Goal: Information Seeking & Learning: Learn about a topic

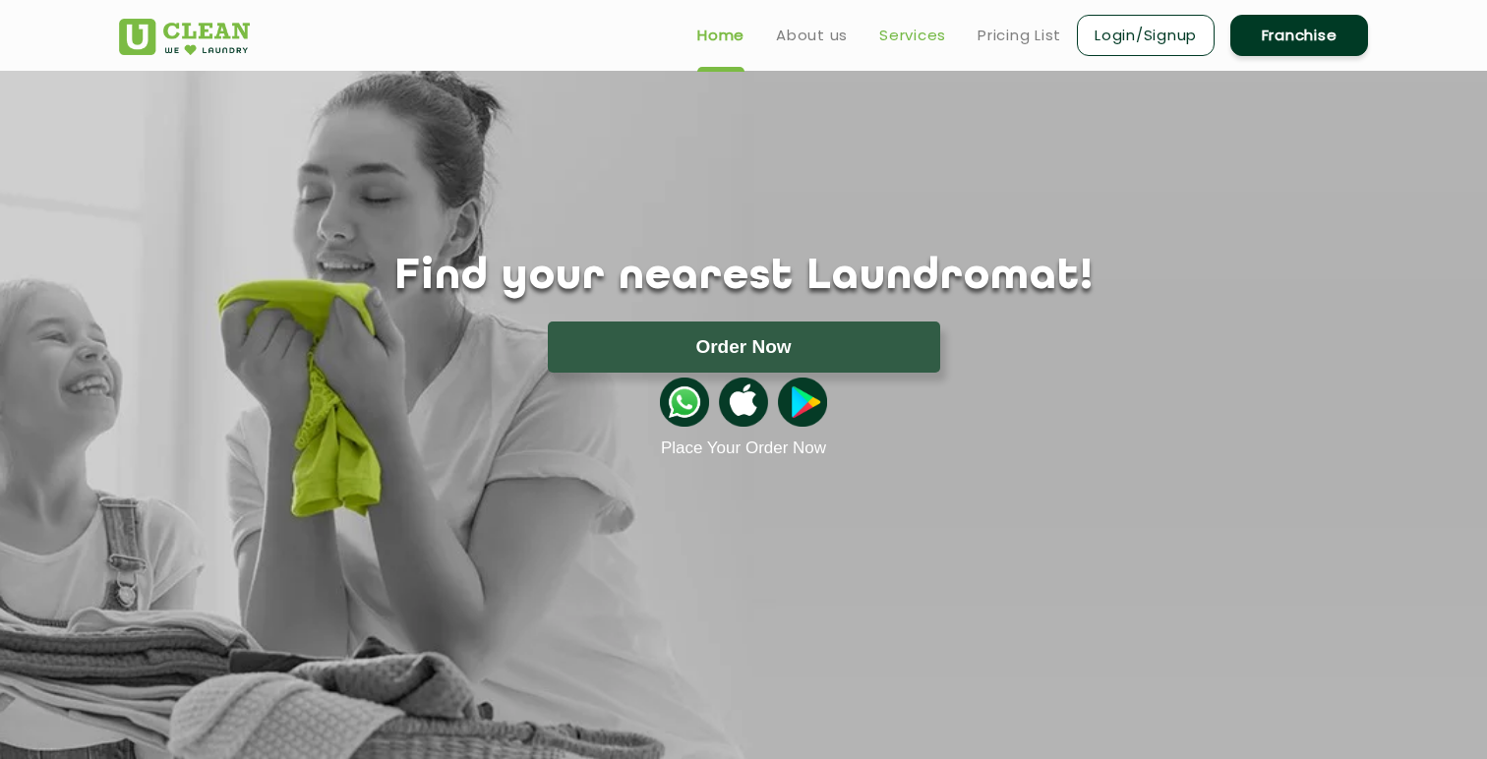
click at [895, 32] on link "Services" at bounding box center [912, 36] width 67 height 24
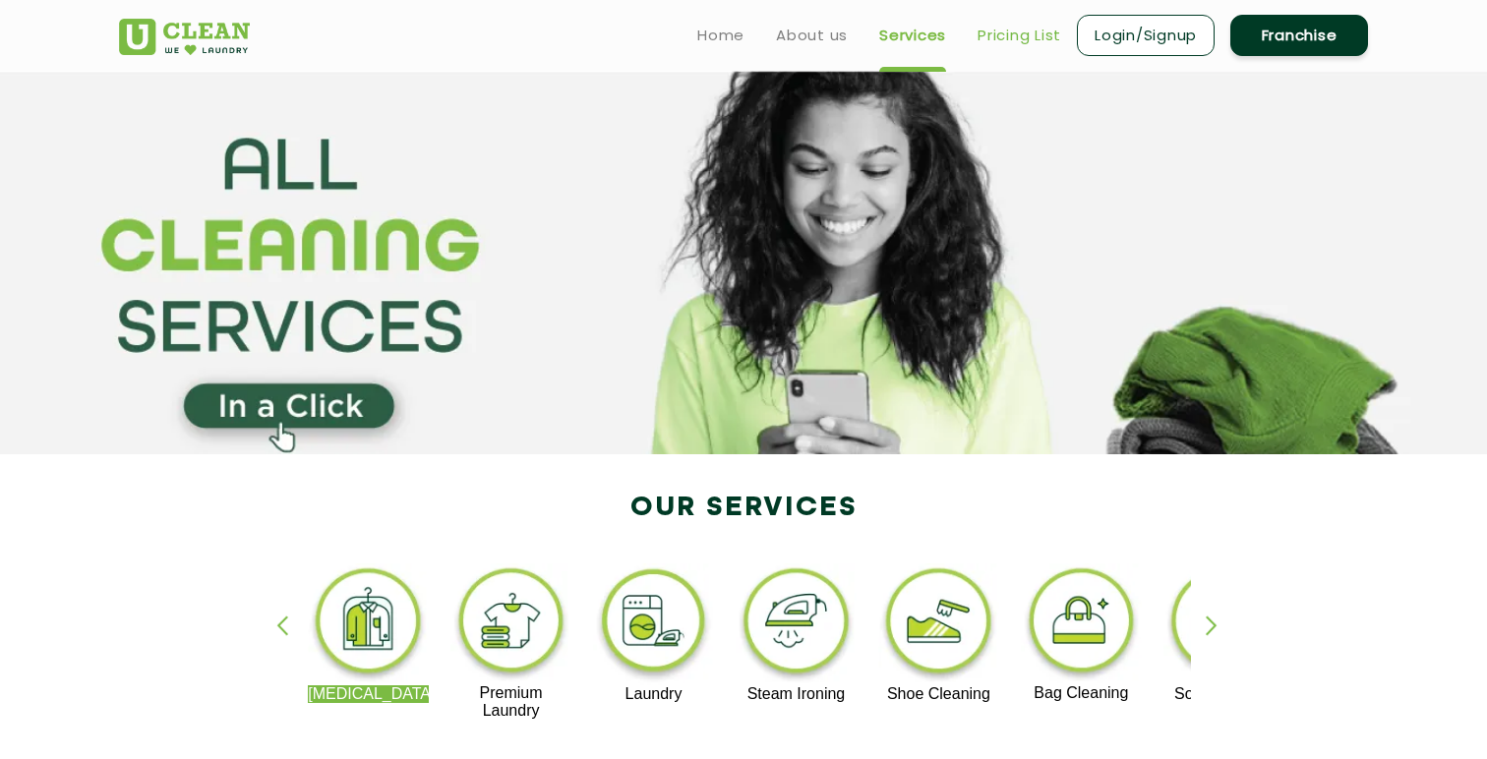
click at [1020, 33] on link "Pricing List" at bounding box center [1020, 36] width 84 height 24
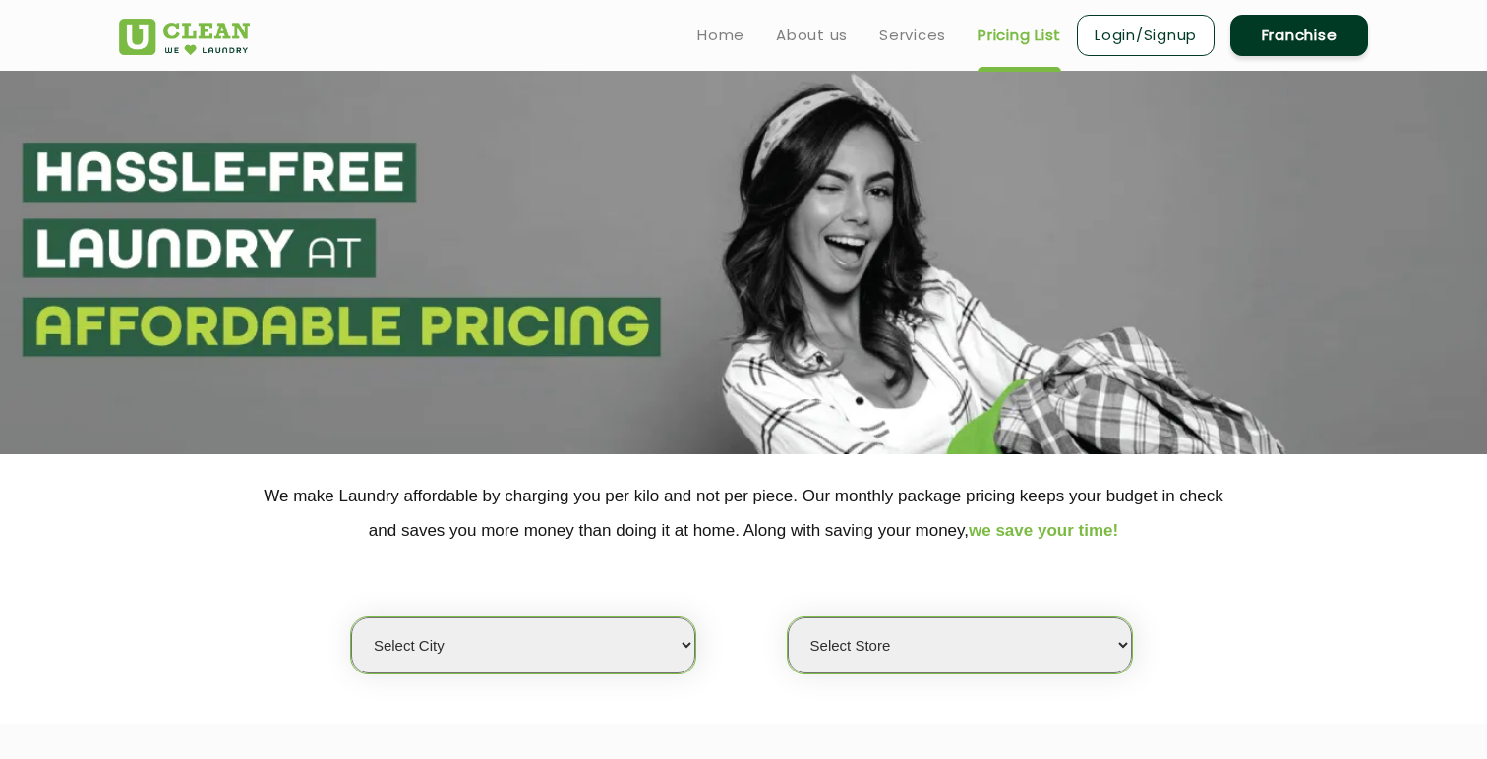
click at [470, 667] on select "Select city [GEOGRAPHIC_DATA] [GEOGRAPHIC_DATA] [GEOGRAPHIC_DATA] [GEOGRAPHIC_D…" at bounding box center [523, 646] width 344 height 56
select select "8"
click at [351, 618] on select "Select city [GEOGRAPHIC_DATA] [GEOGRAPHIC_DATA] [GEOGRAPHIC_DATA] [GEOGRAPHIC_D…" at bounding box center [523, 646] width 344 height 56
click at [911, 662] on select "Select Store [GEOGRAPHIC_DATA] [GEOGRAPHIC_DATA] [GEOGRAPHIC_DATA] [GEOGRAPHIC_…" at bounding box center [960, 646] width 344 height 56
select select "264"
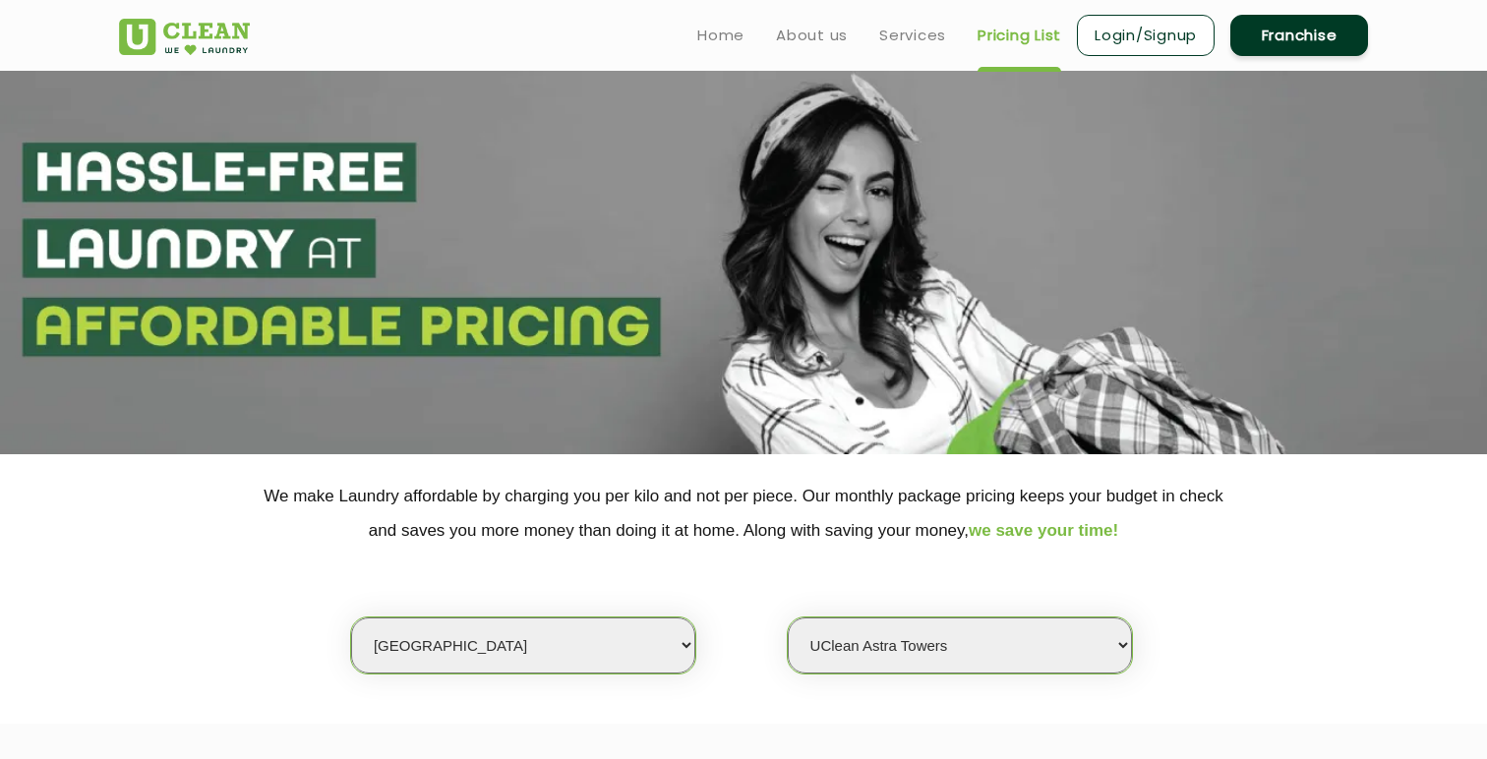
click at [788, 618] on select "Select Store [GEOGRAPHIC_DATA] [GEOGRAPHIC_DATA] [GEOGRAPHIC_DATA] [GEOGRAPHIC_…" at bounding box center [960, 646] width 344 height 56
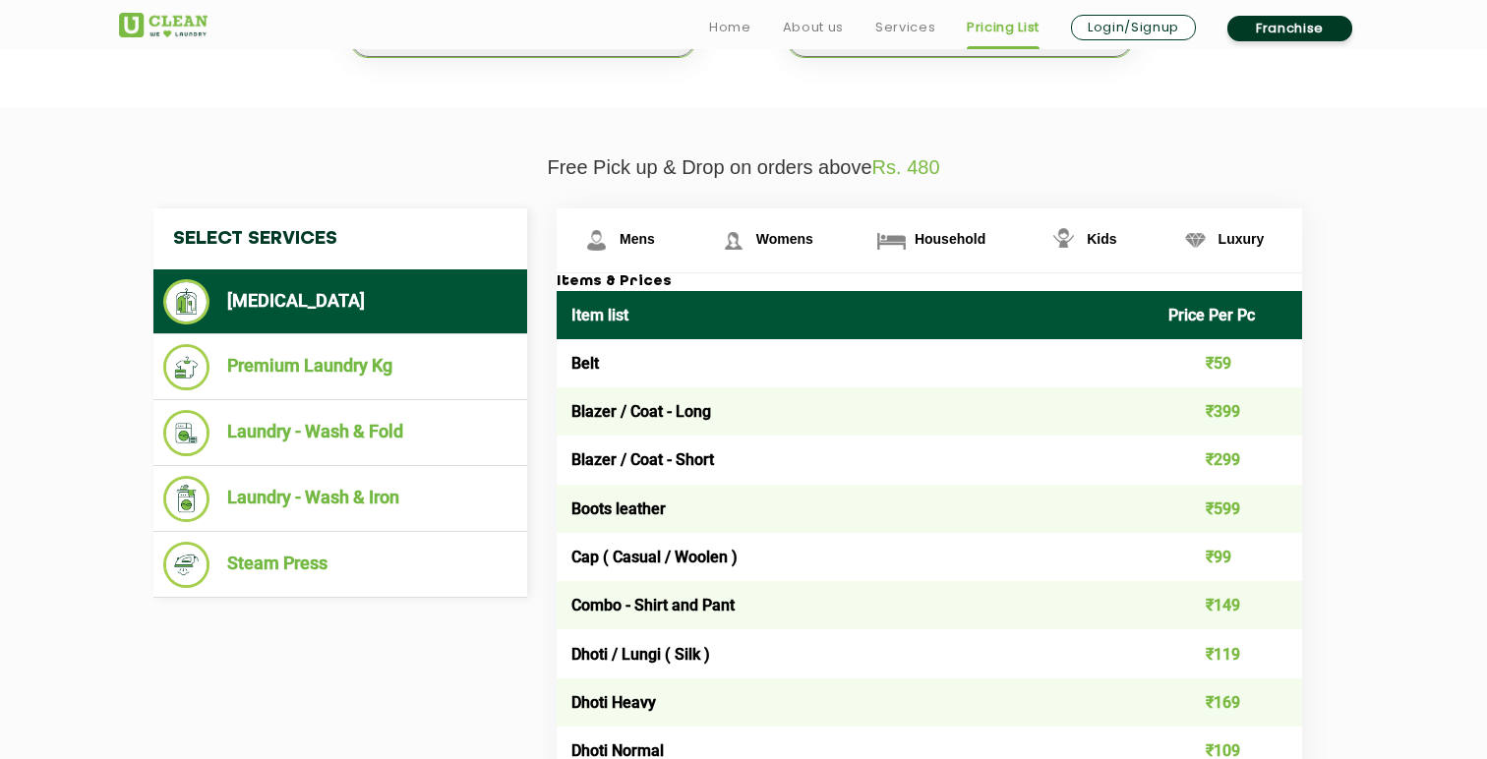
scroll to position [618, 0]
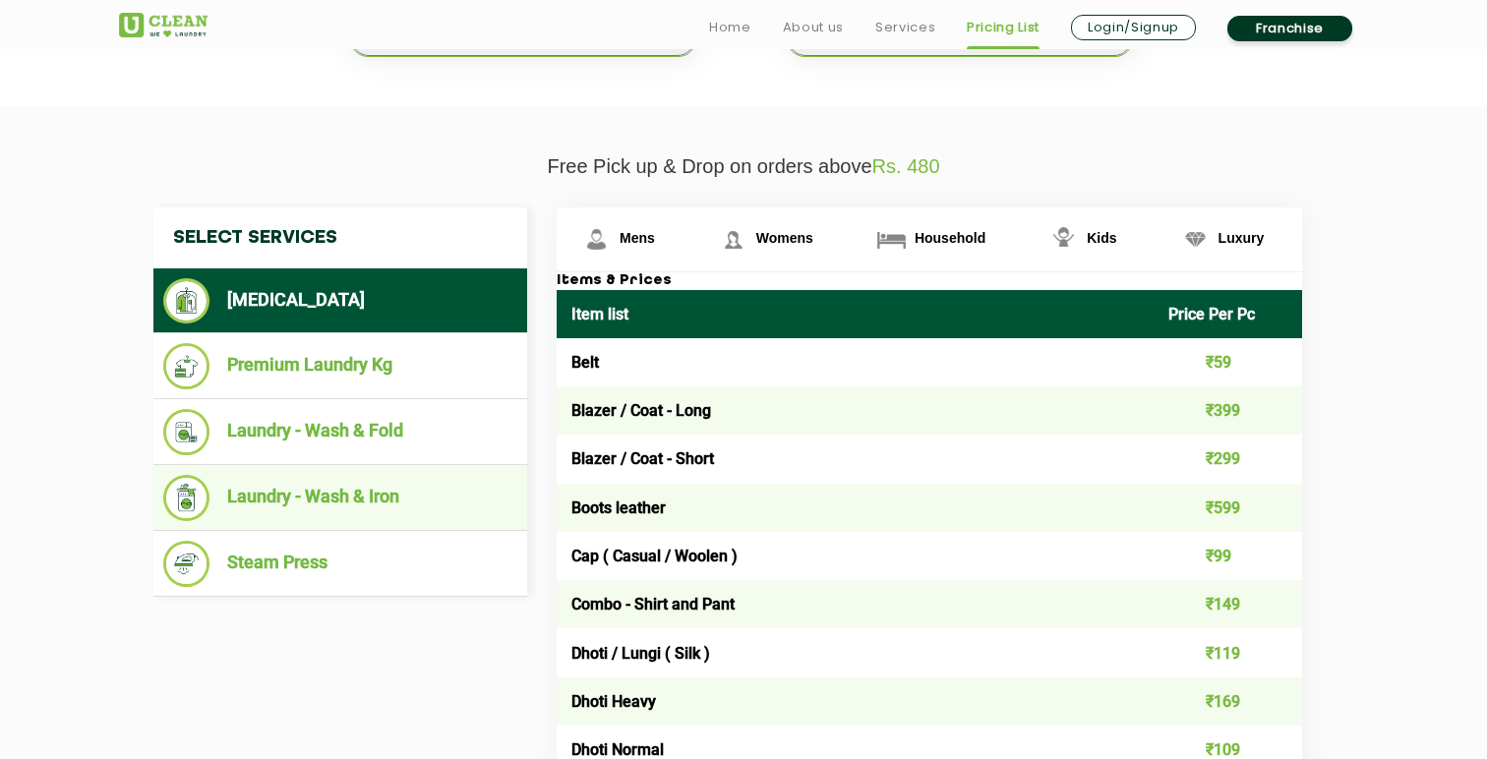
click at [371, 504] on li "Laundry - Wash & Iron" at bounding box center [340, 498] width 354 height 46
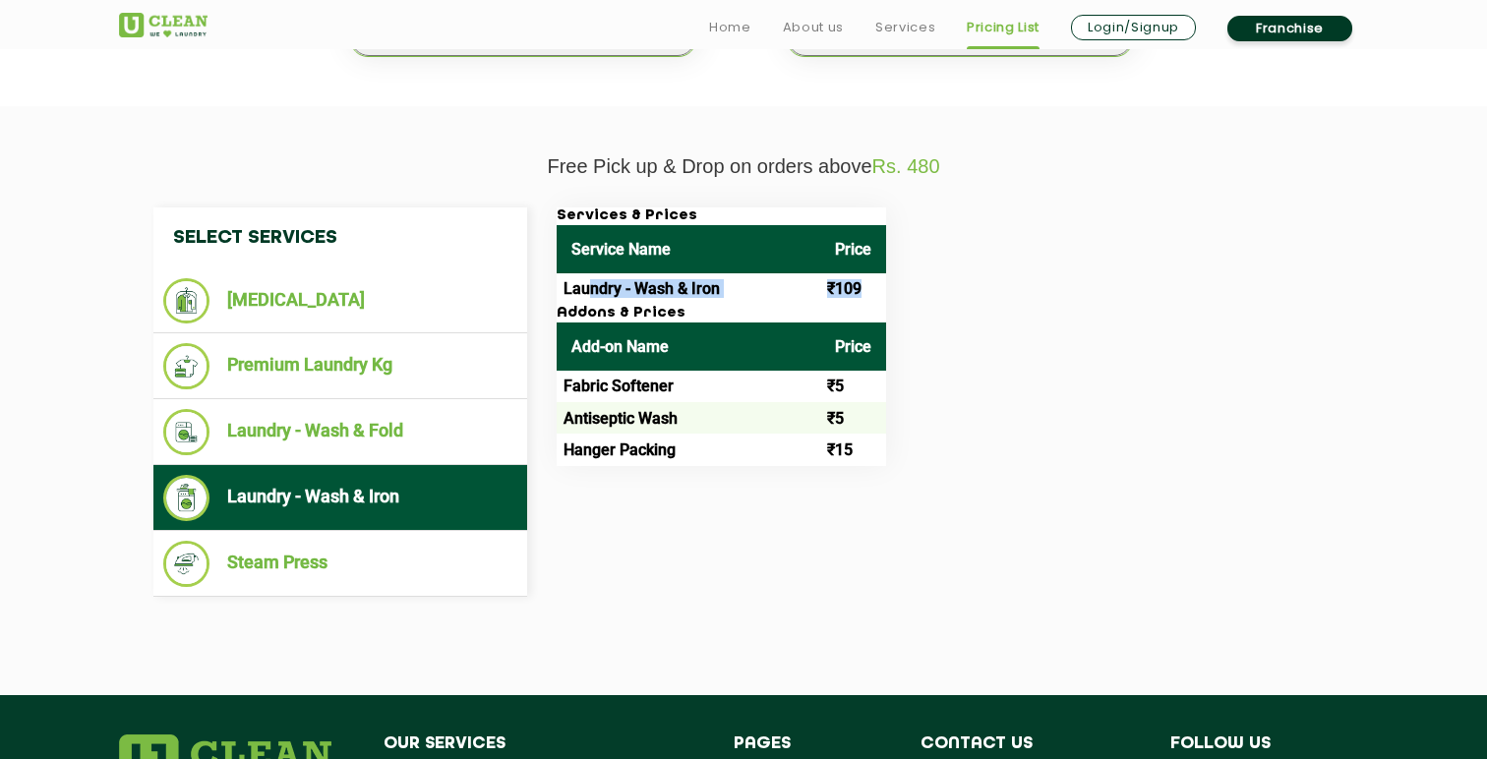
drag, startPoint x: 590, startPoint y: 285, endPoint x: 868, endPoint y: 303, distance: 278.0
click at [870, 305] on tr "Laundry - Wash & Iron ₹109" at bounding box center [722, 288] width 330 height 31
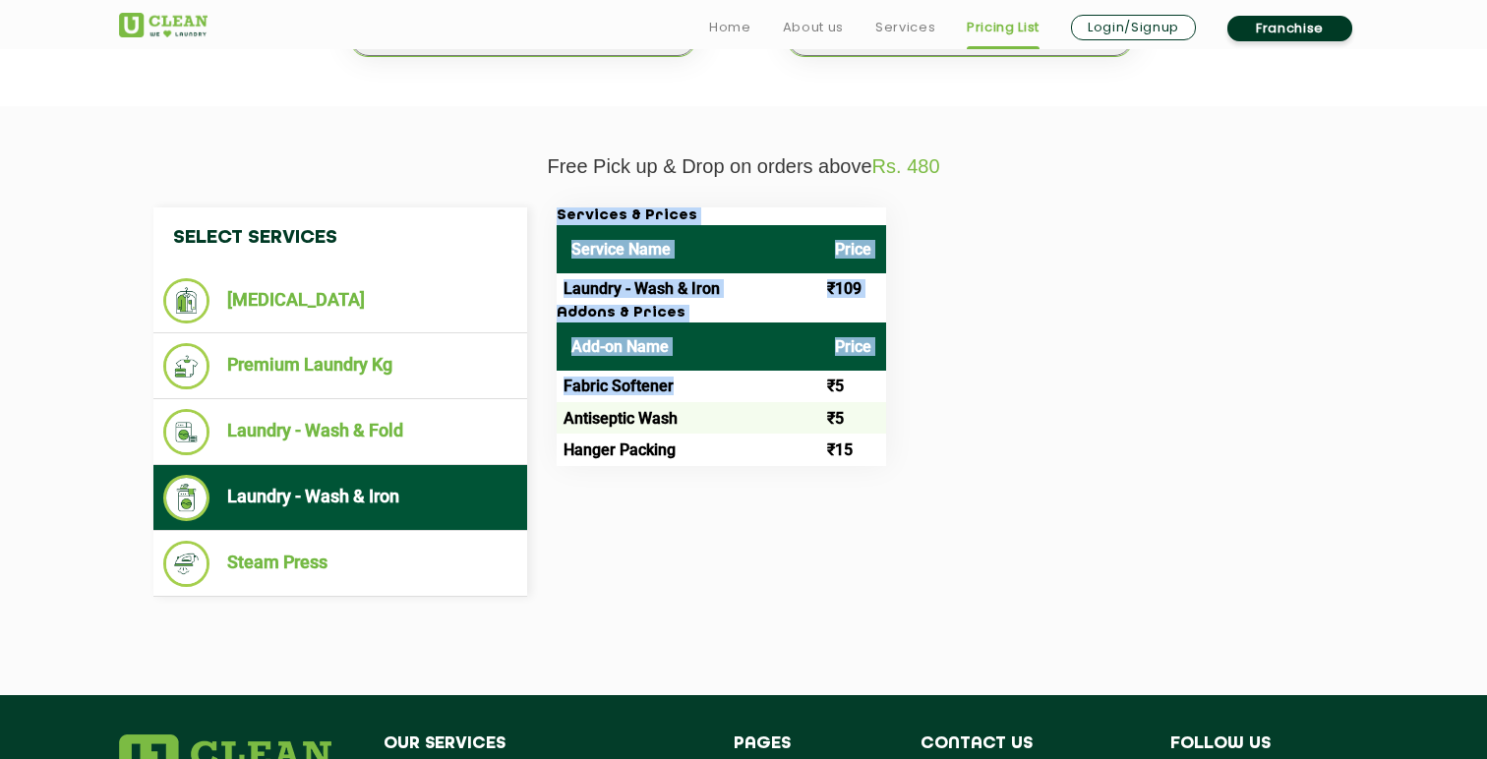
drag, startPoint x: 757, startPoint y: 400, endPoint x: 904, endPoint y: 400, distance: 147.6
click at [904, 400] on div "Services & Prices Service Name Price Laundry - Wash & Iron ₹109 Addons & Prices…" at bounding box center [945, 337] width 807 height 259
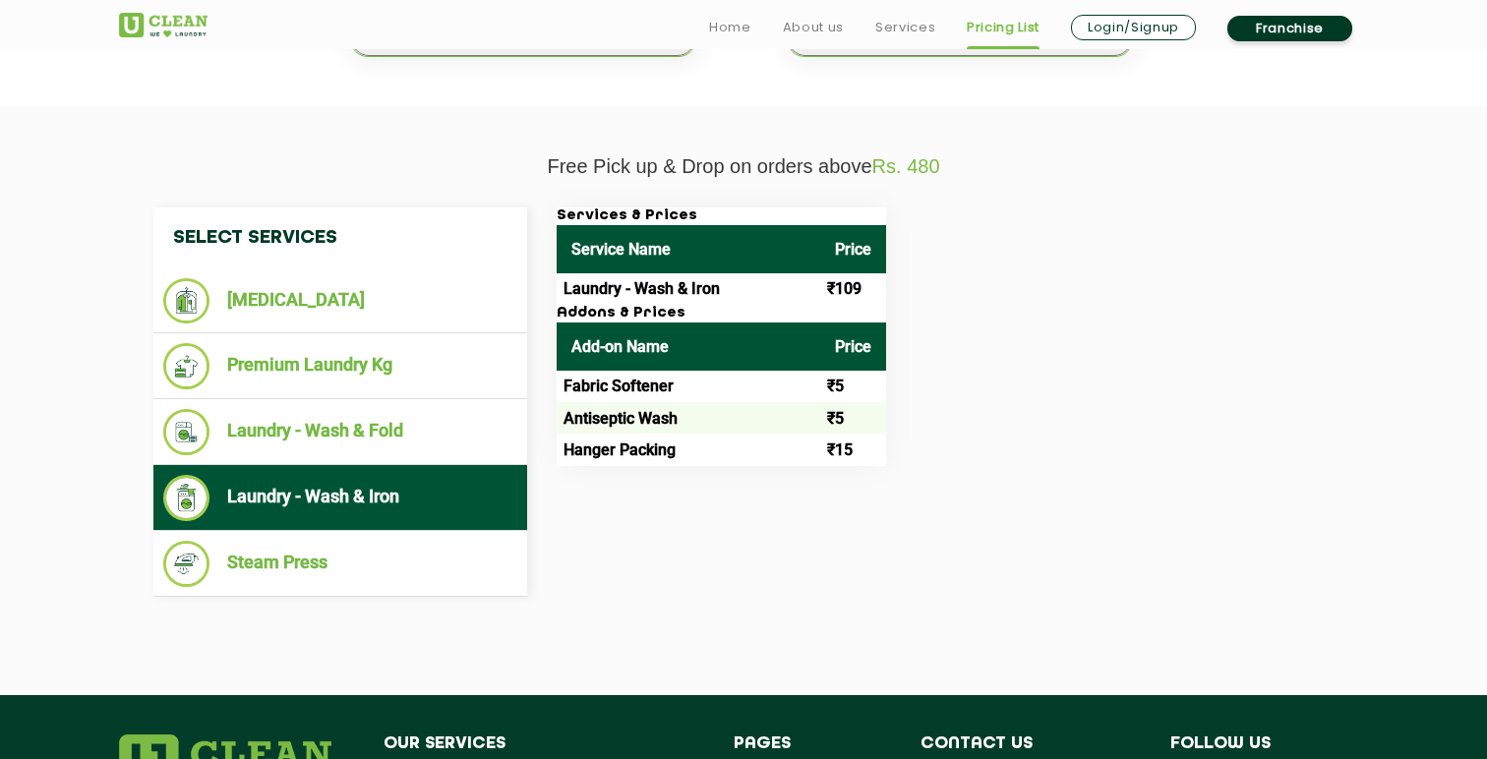
click at [837, 439] on td "₹15" at bounding box center [853, 449] width 66 height 31
drag, startPoint x: 836, startPoint y: 445, endPoint x: 882, endPoint y: 445, distance: 46.2
click at [882, 445] on td "₹15" at bounding box center [853, 449] width 66 height 31
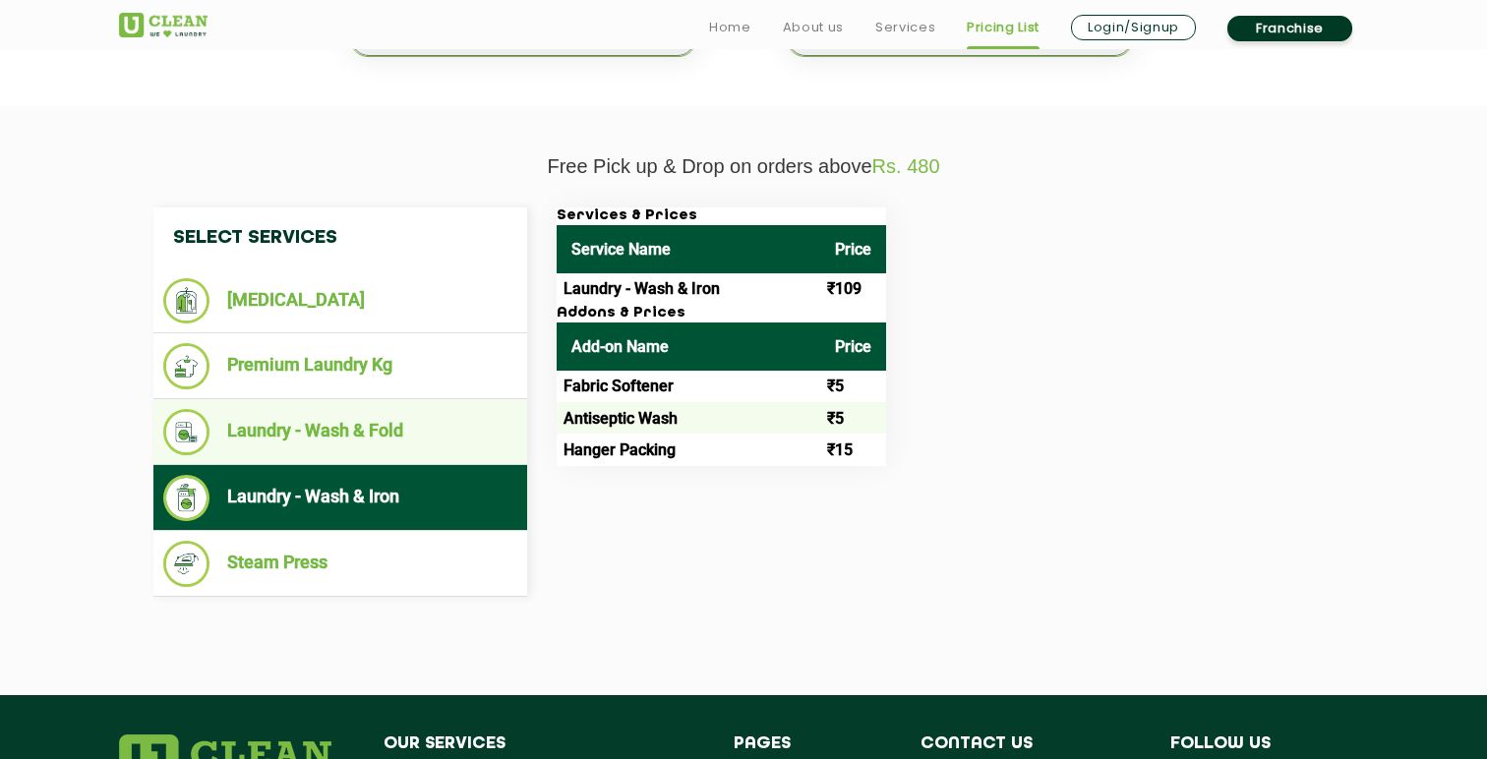
click at [300, 442] on li "Laundry - Wash & Fold" at bounding box center [340, 432] width 354 height 46
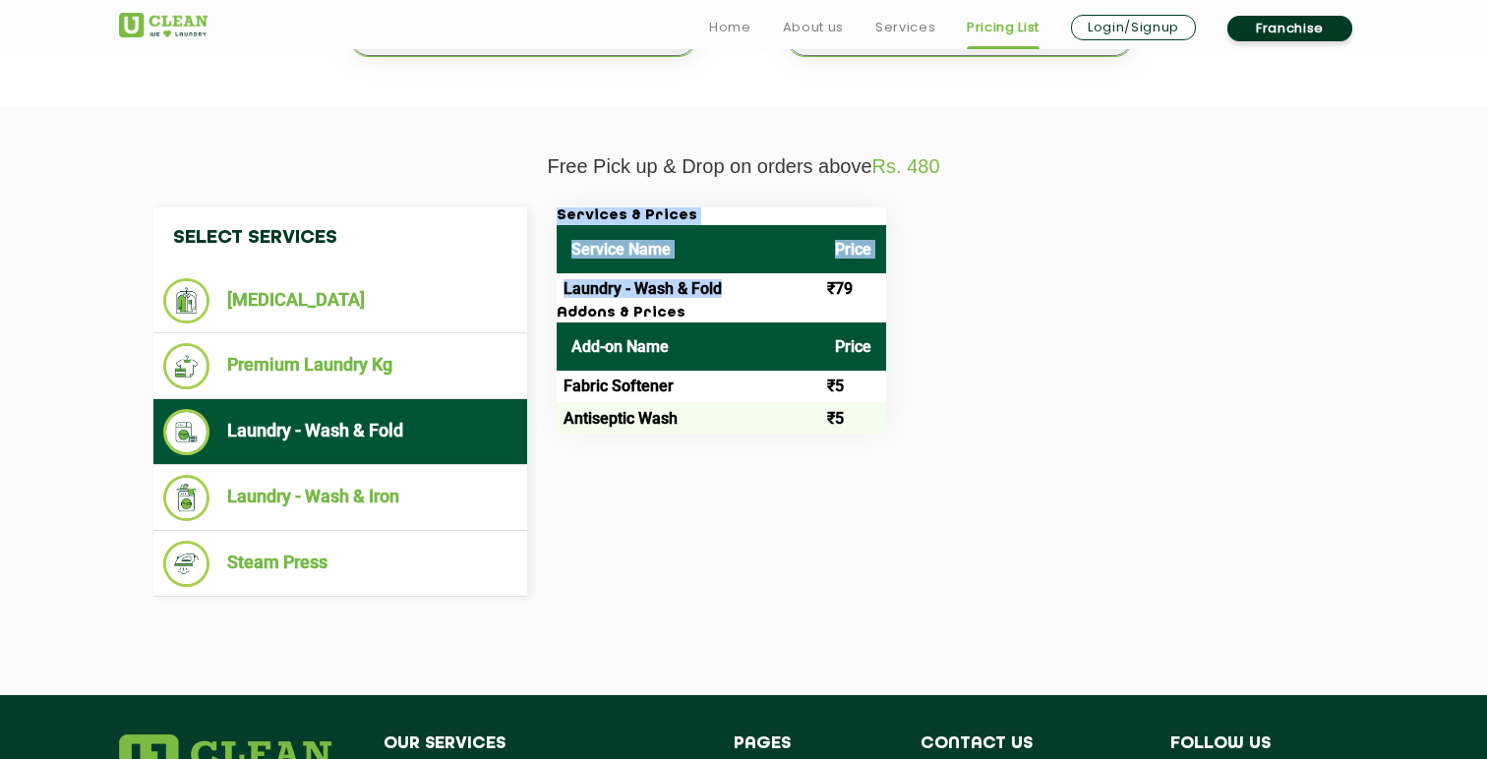
drag, startPoint x: 608, startPoint y: 300, endPoint x: 908, endPoint y: 300, distance: 300.0
click at [908, 300] on div "Services & Prices Service Name Price Laundry - Wash & Fold ₹79 Addons & Prices …" at bounding box center [945, 321] width 807 height 226
drag, startPoint x: 829, startPoint y: 390, endPoint x: 868, endPoint y: 390, distance: 38.4
click at [868, 390] on td "₹5" at bounding box center [853, 386] width 66 height 31
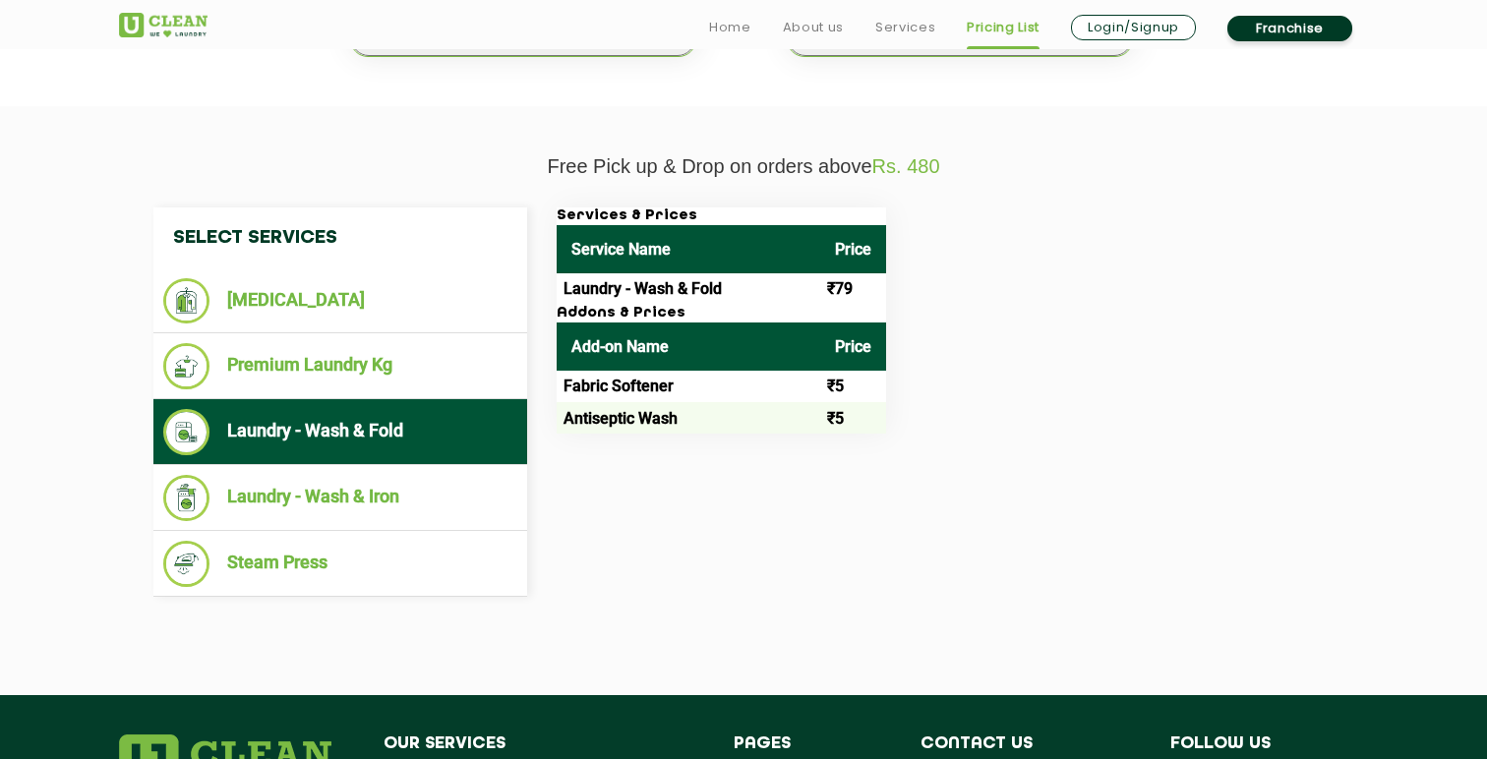
click at [832, 404] on td "₹5" at bounding box center [853, 417] width 66 height 31
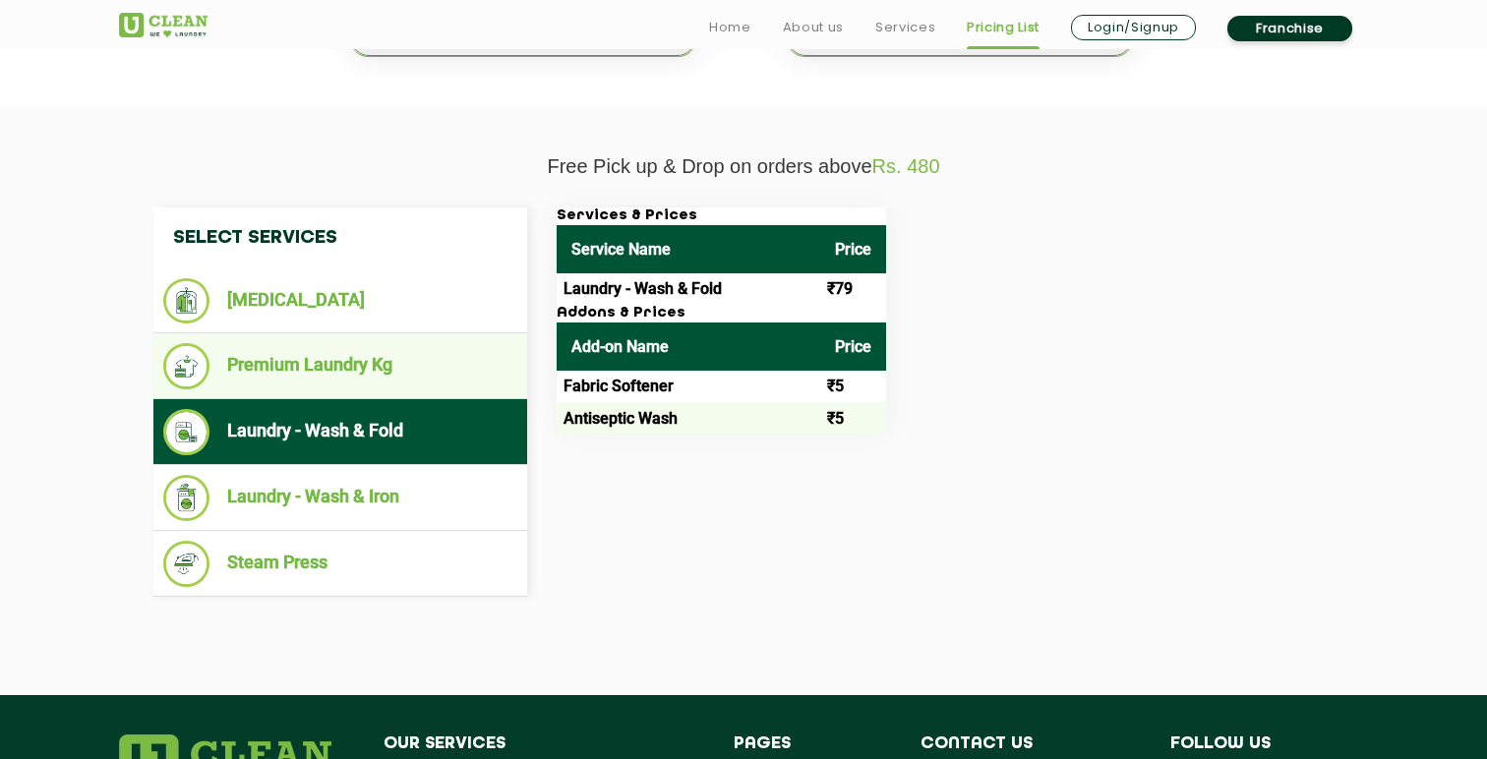
click at [326, 369] on li "Premium Laundry Kg" at bounding box center [340, 366] width 354 height 46
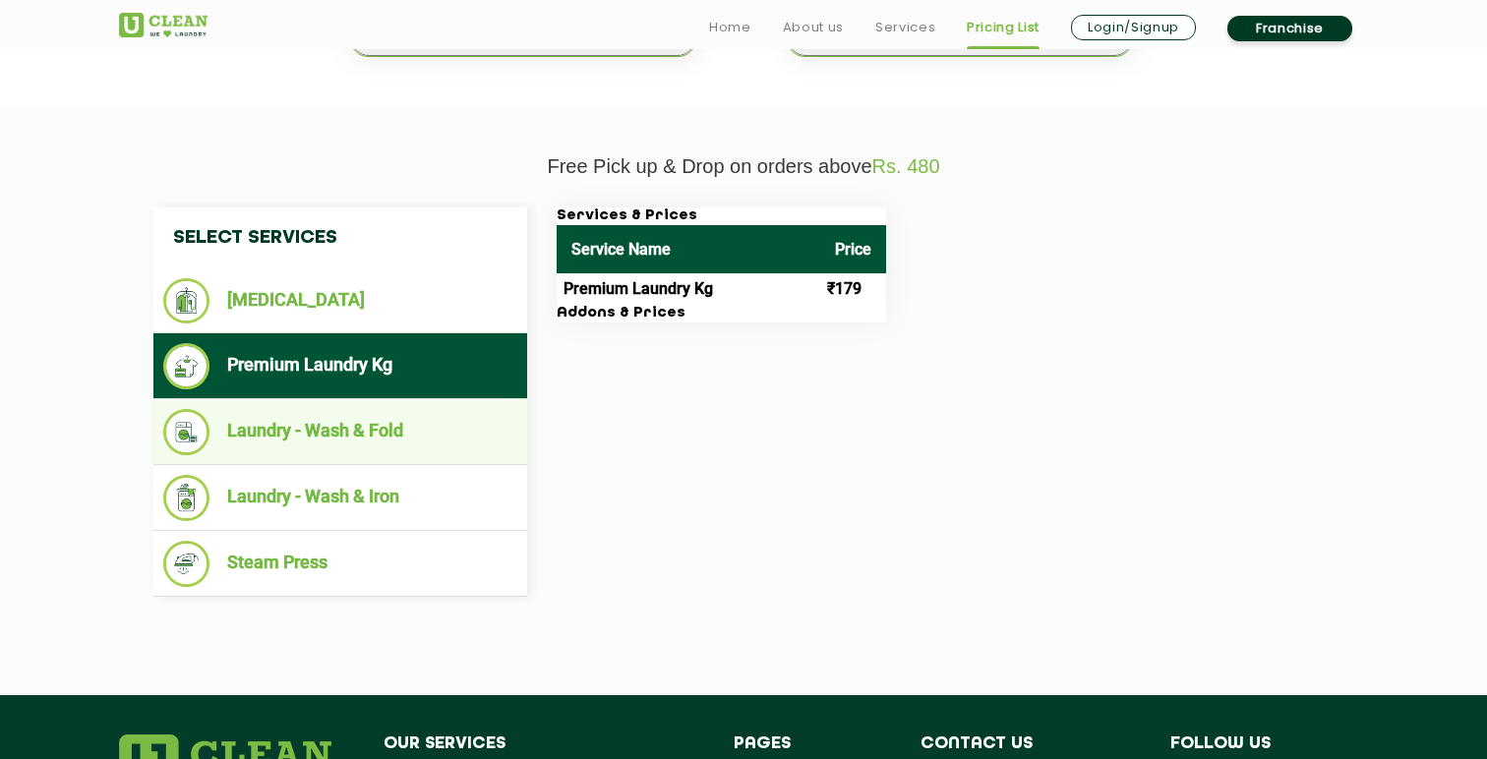
click at [300, 461] on ul "Laundry - Wash & Fold" at bounding box center [340, 432] width 374 height 66
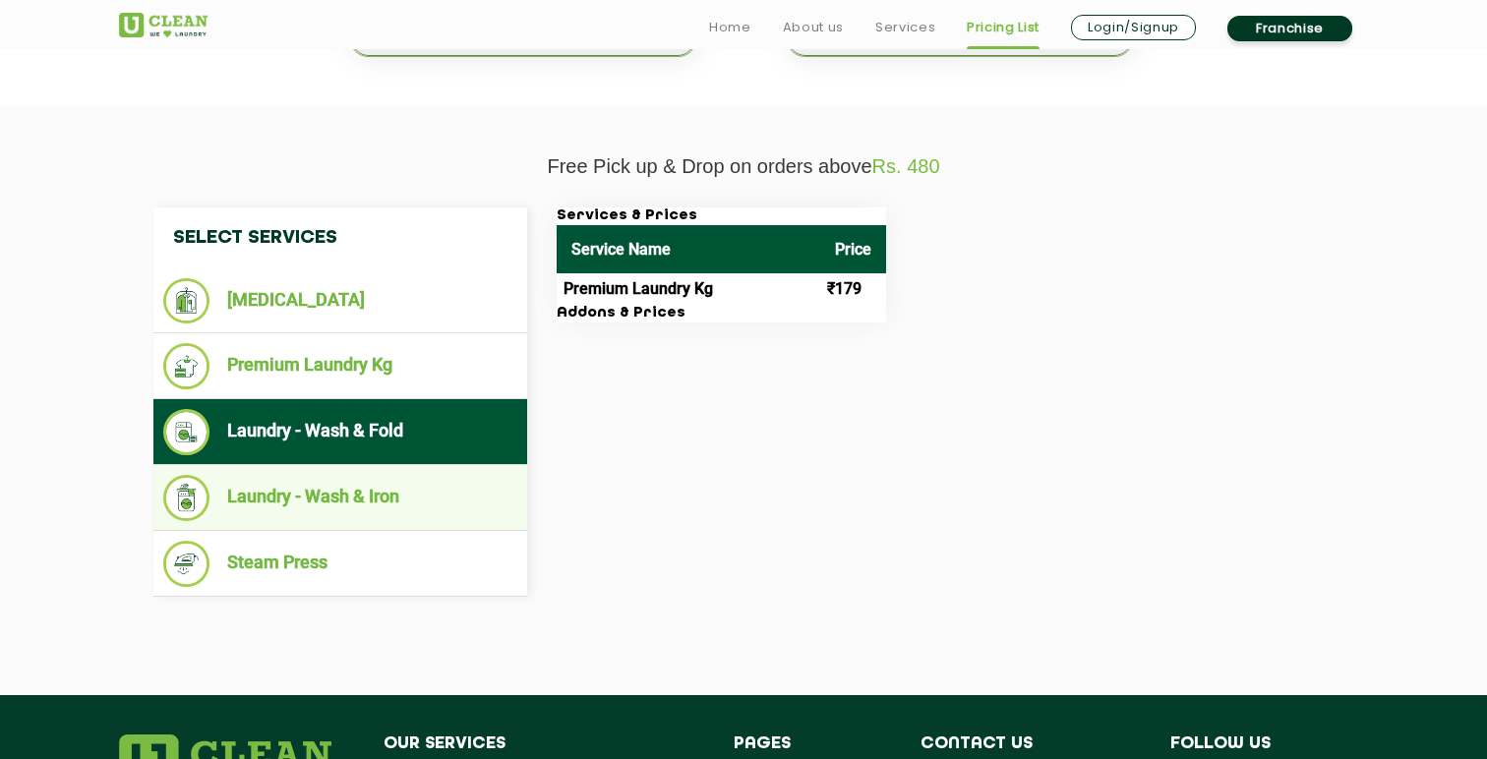
click at [300, 495] on li "Laundry - Wash & Iron" at bounding box center [340, 498] width 354 height 46
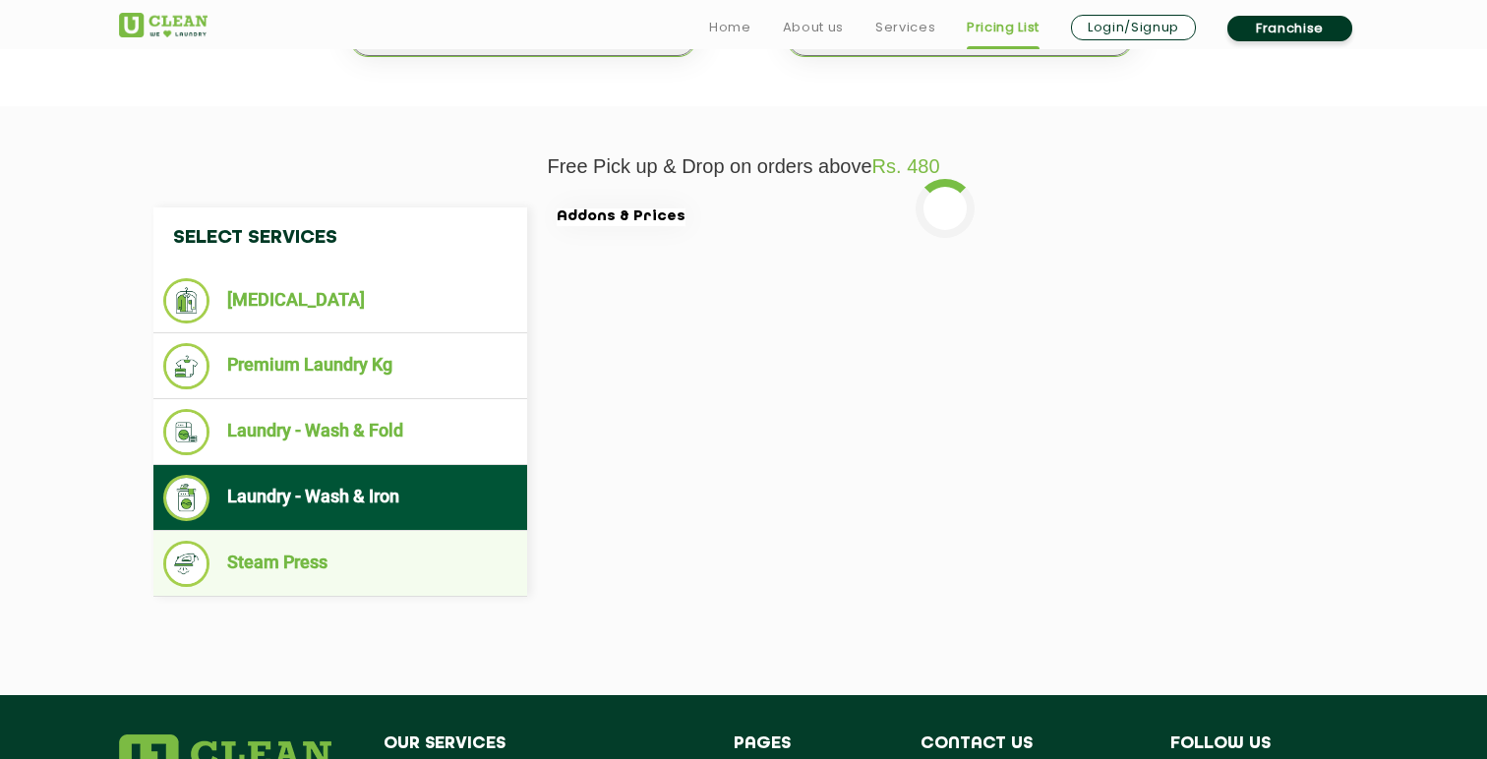
click at [300, 553] on li "Steam Press" at bounding box center [340, 564] width 354 height 46
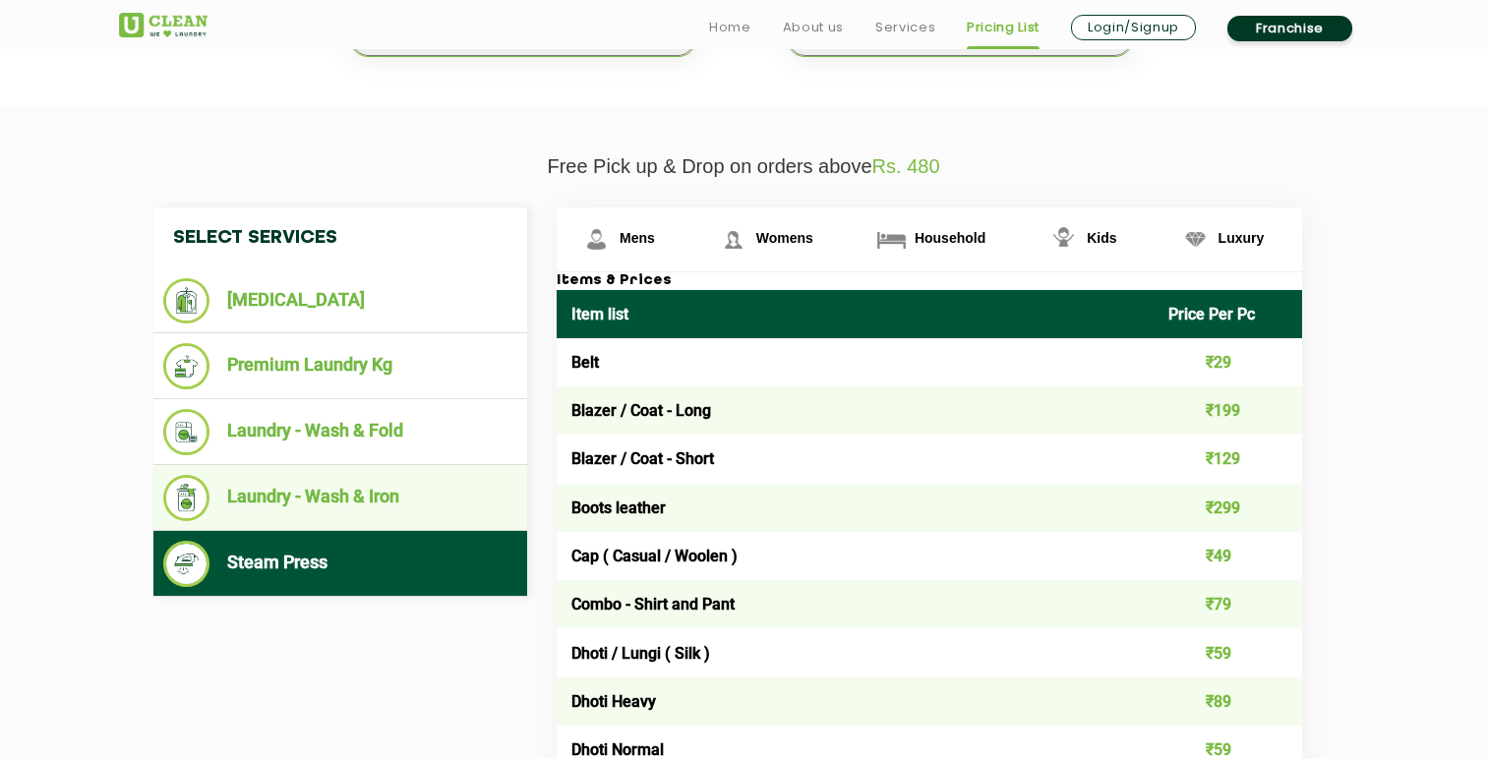
click at [316, 475] on ul "Laundry - Wash & Iron" at bounding box center [340, 498] width 374 height 66
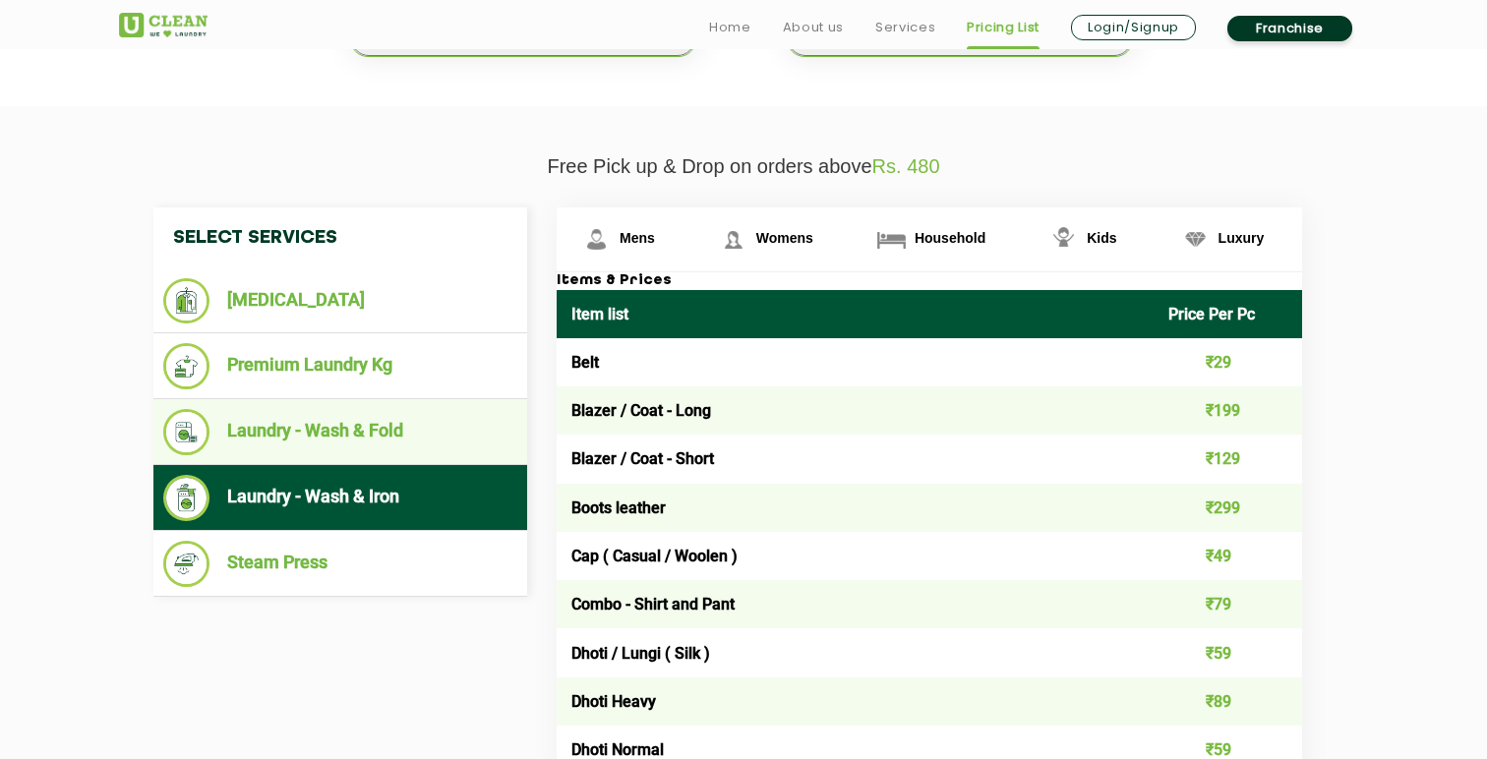
click at [311, 429] on li "Laundry - Wash & Fold" at bounding box center [340, 432] width 354 height 46
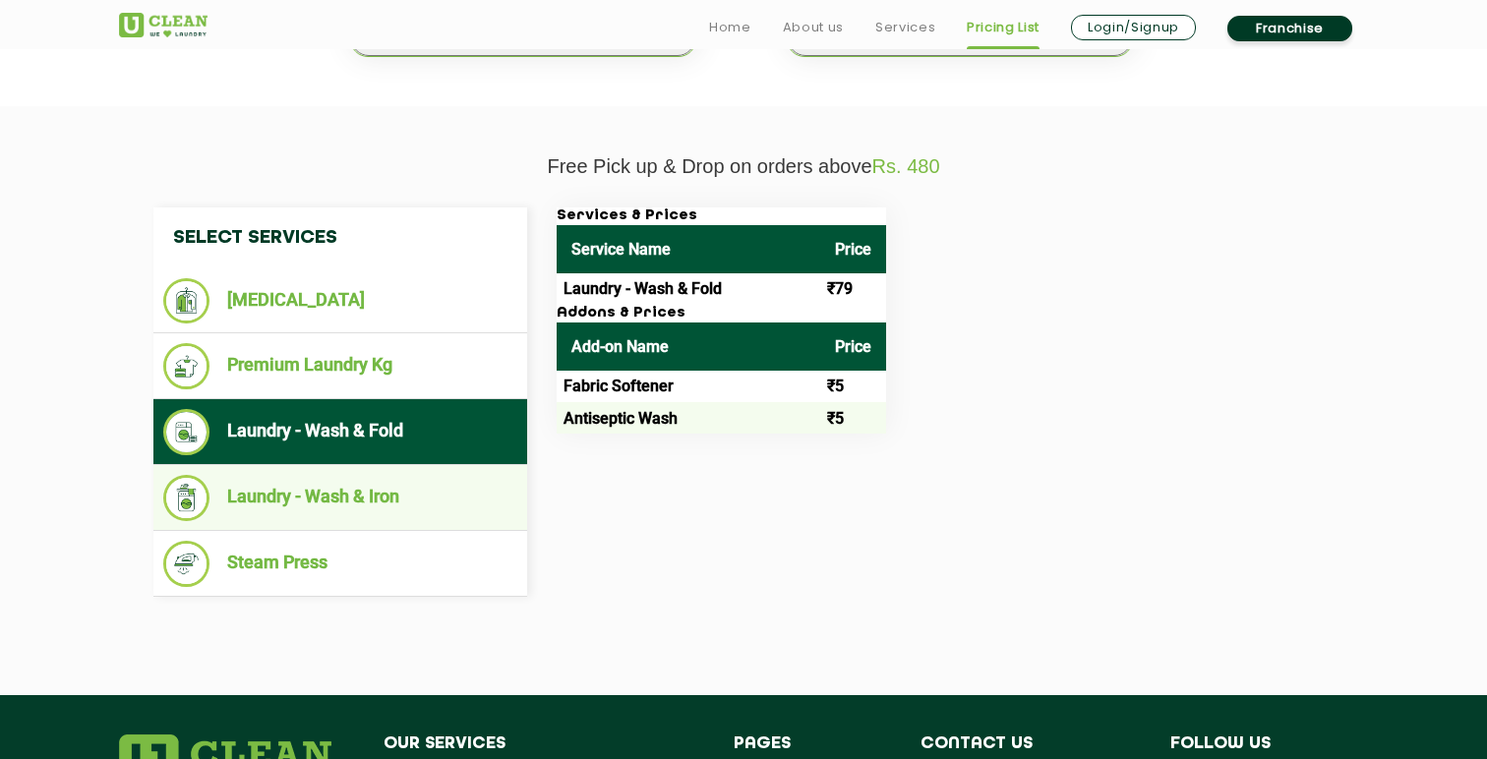
click at [305, 478] on li "Laundry - Wash & Iron" at bounding box center [340, 498] width 354 height 46
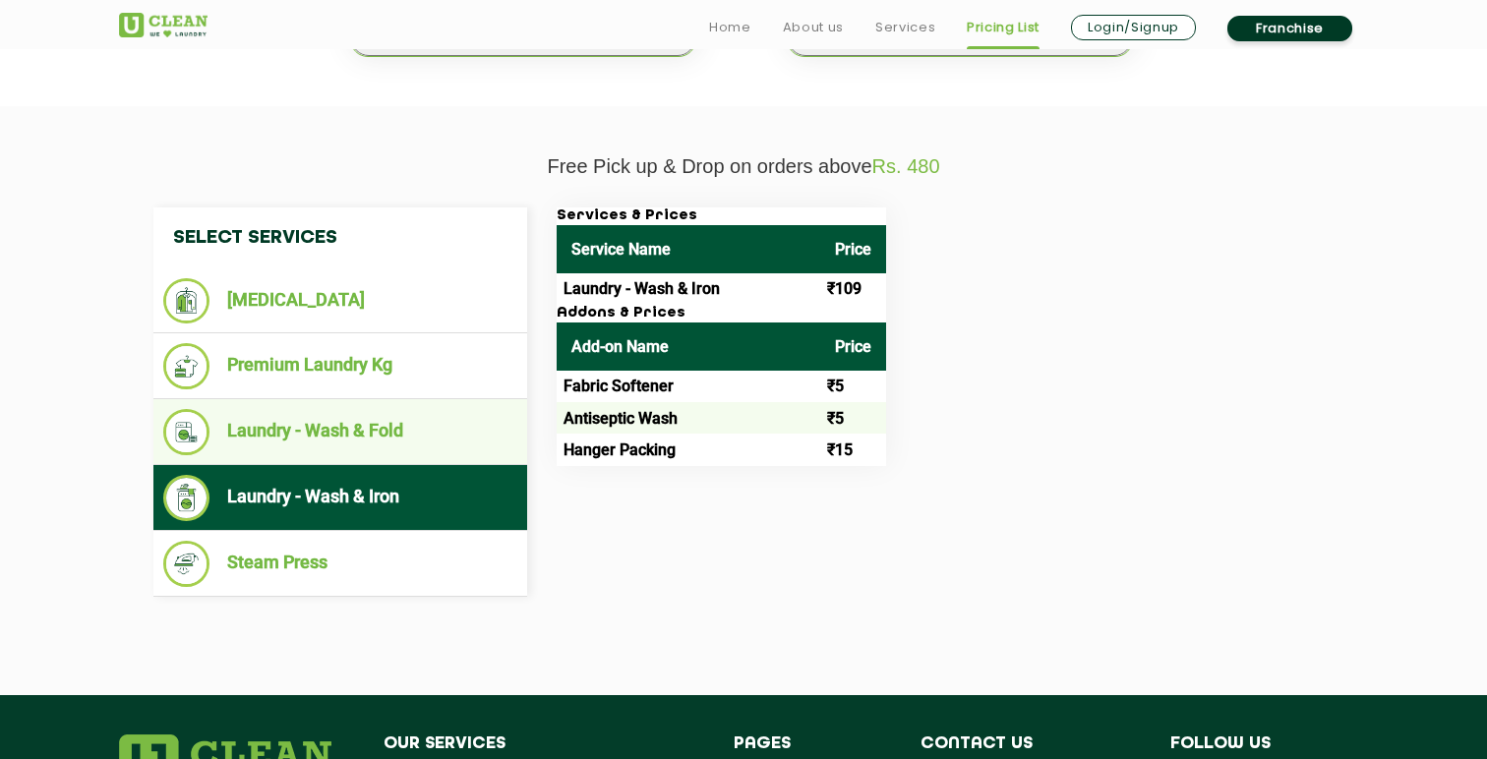
click at [394, 443] on li "Laundry - Wash & Fold" at bounding box center [340, 432] width 354 height 46
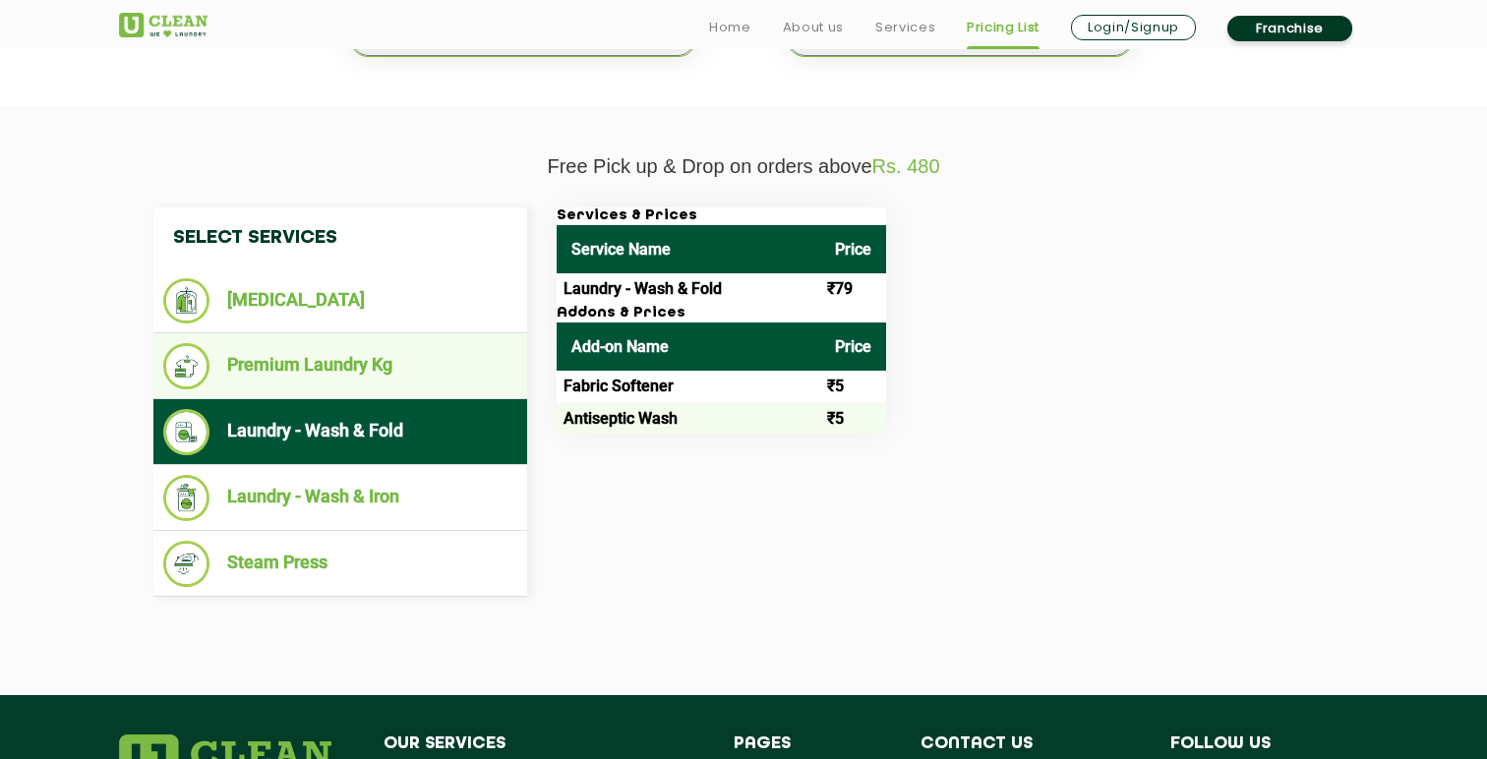
click at [393, 374] on li "Premium Laundry Kg" at bounding box center [340, 366] width 354 height 46
